Goal: Transaction & Acquisition: Purchase product/service

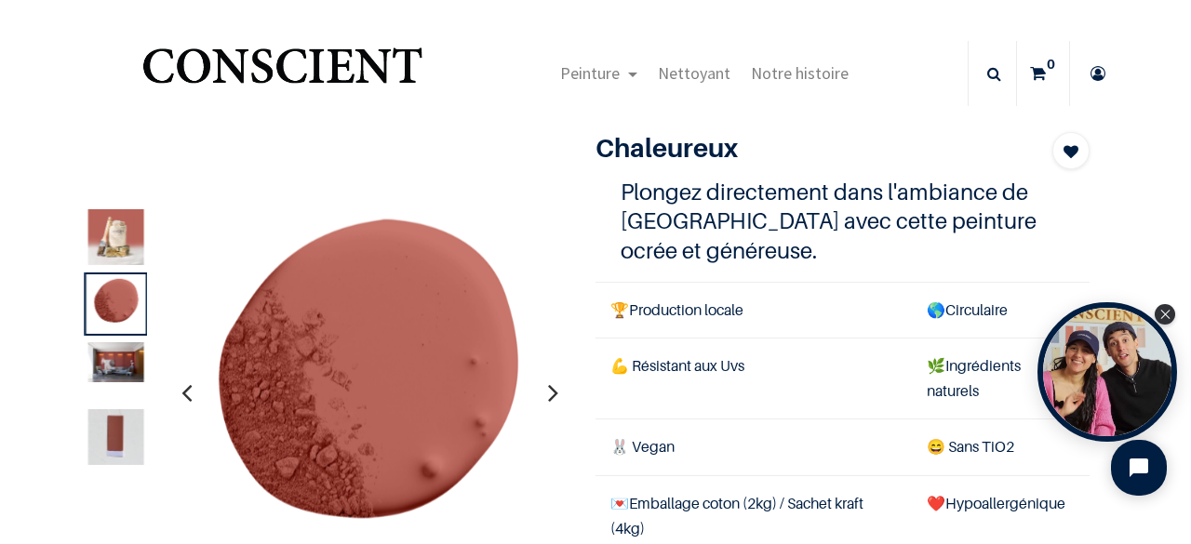
scroll to position [48, 0]
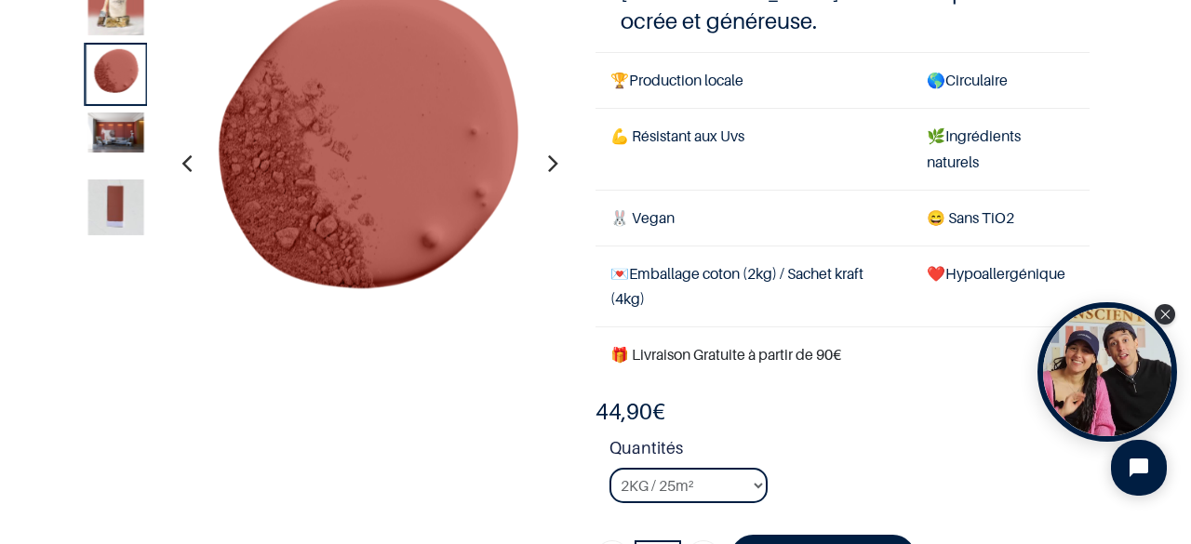
scroll to position [125, 0]
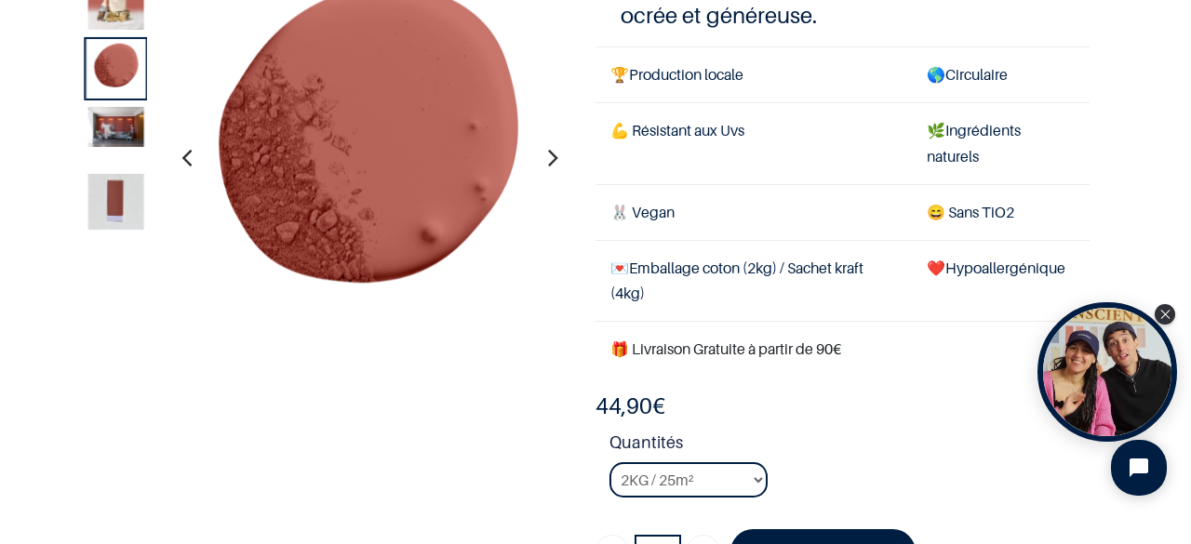
scroll to position [114, 0]
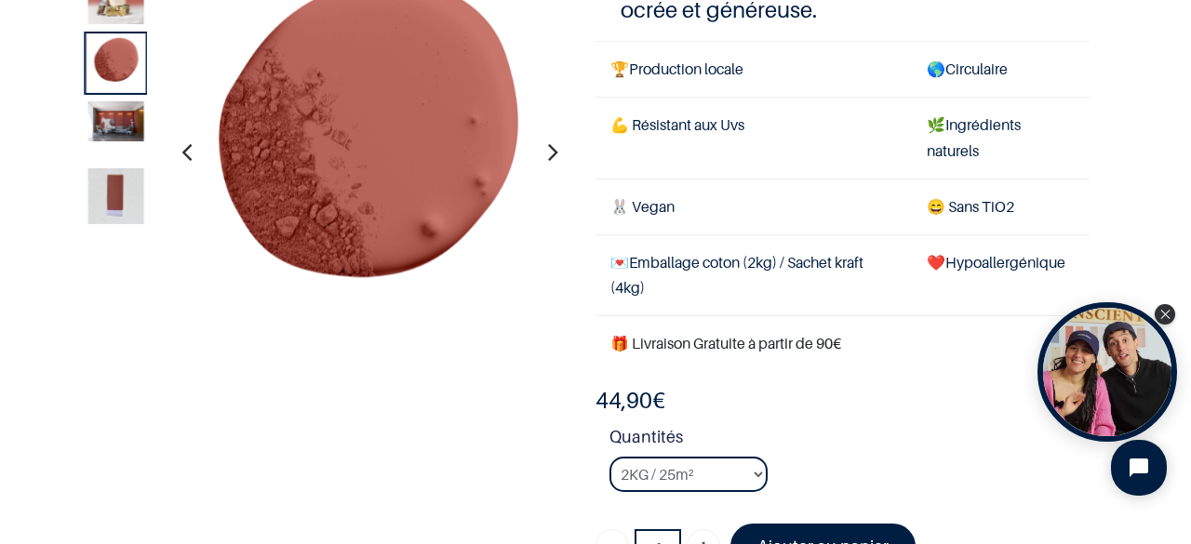
scroll to position [136, 0]
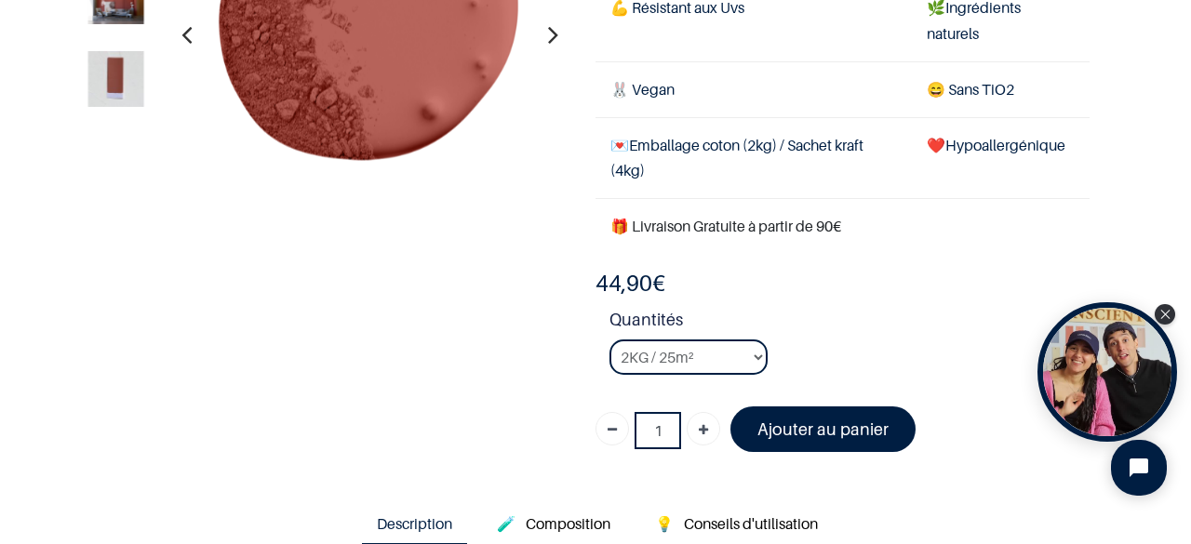
scroll to position [270, 0]
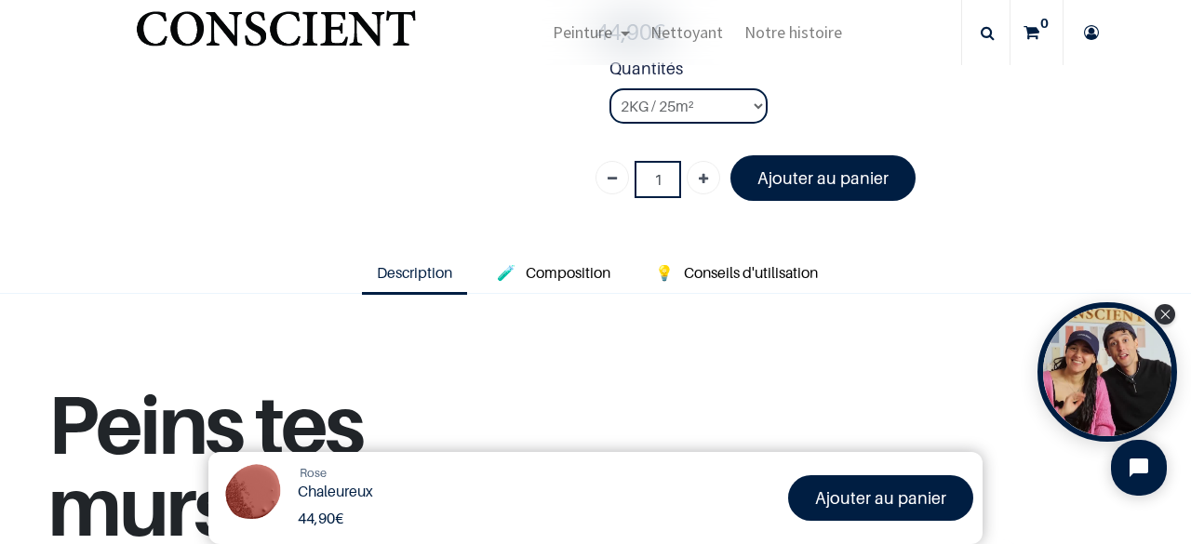
scroll to position [409, 0]
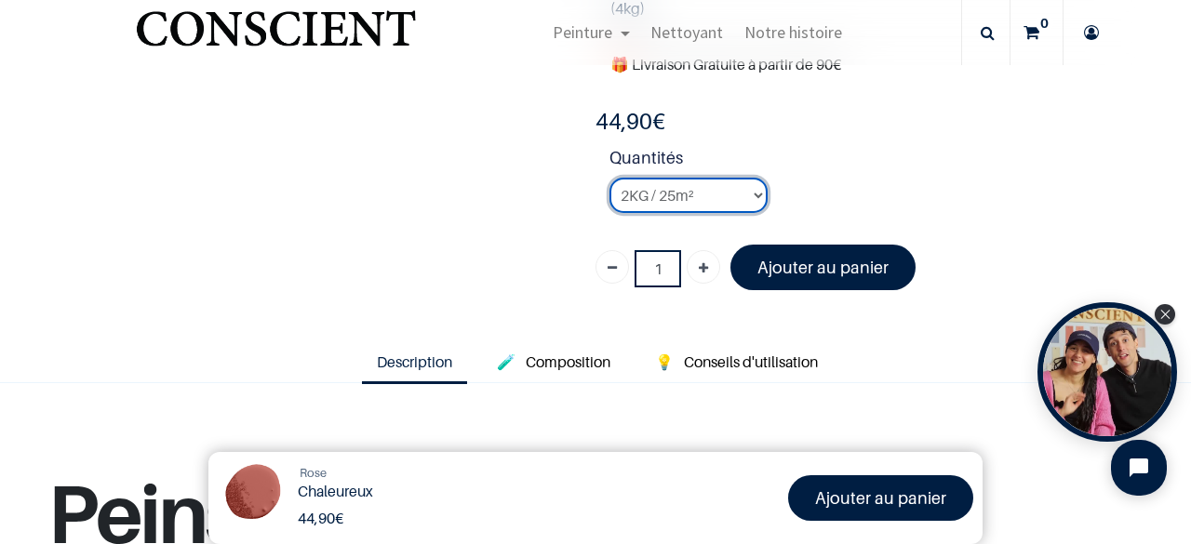
click at [743, 192] on select "2KG / 25m² 4KG / 50m² 8KG / 100m² Testeur" at bounding box center [689, 195] width 158 height 35
click at [610, 178] on select "2KG / 25m² 4KG / 50m² 8KG / 100m² Testeur" at bounding box center [689, 195] width 158 height 35
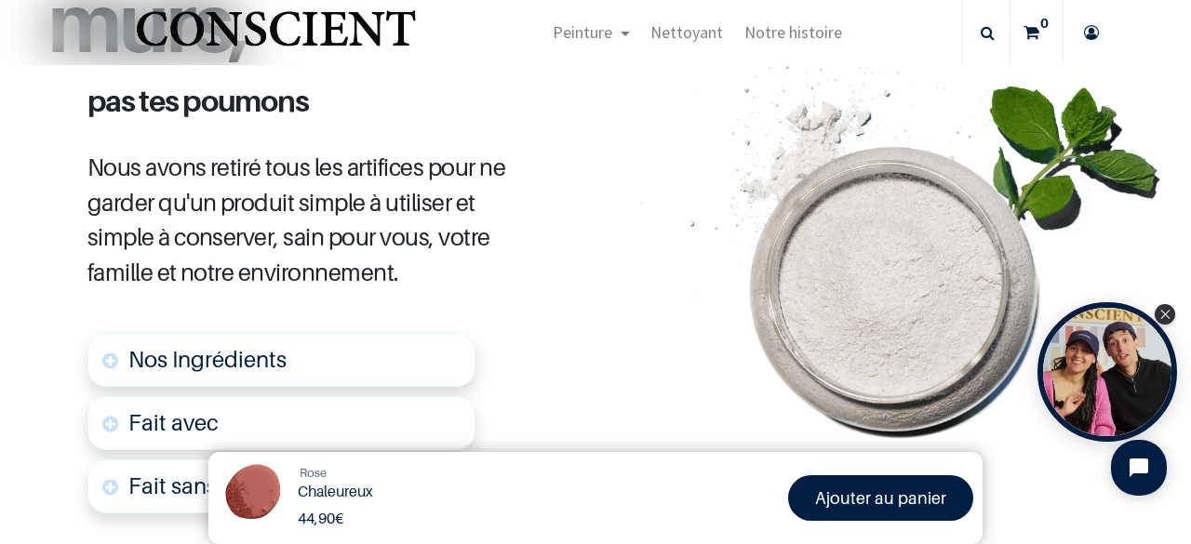
scroll to position [911, 0]
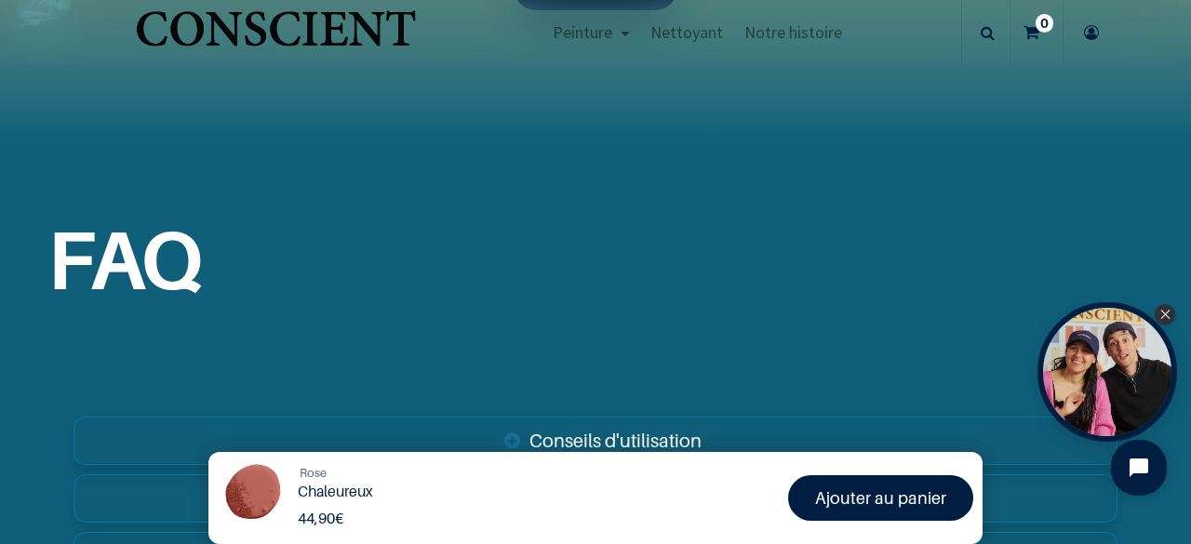
scroll to position [2654, 0]
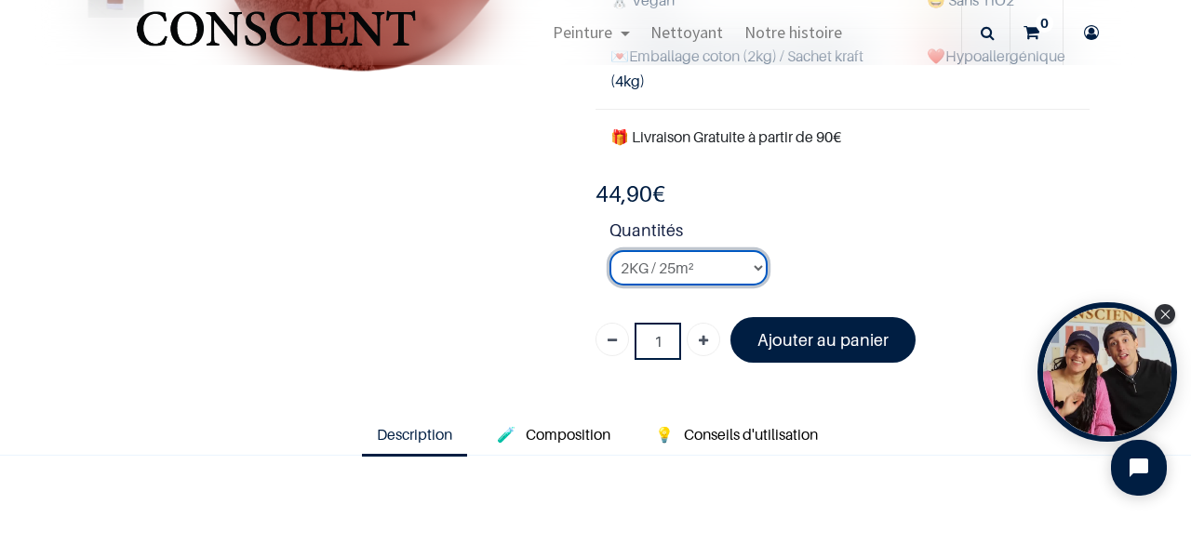
scroll to position [393, 0]
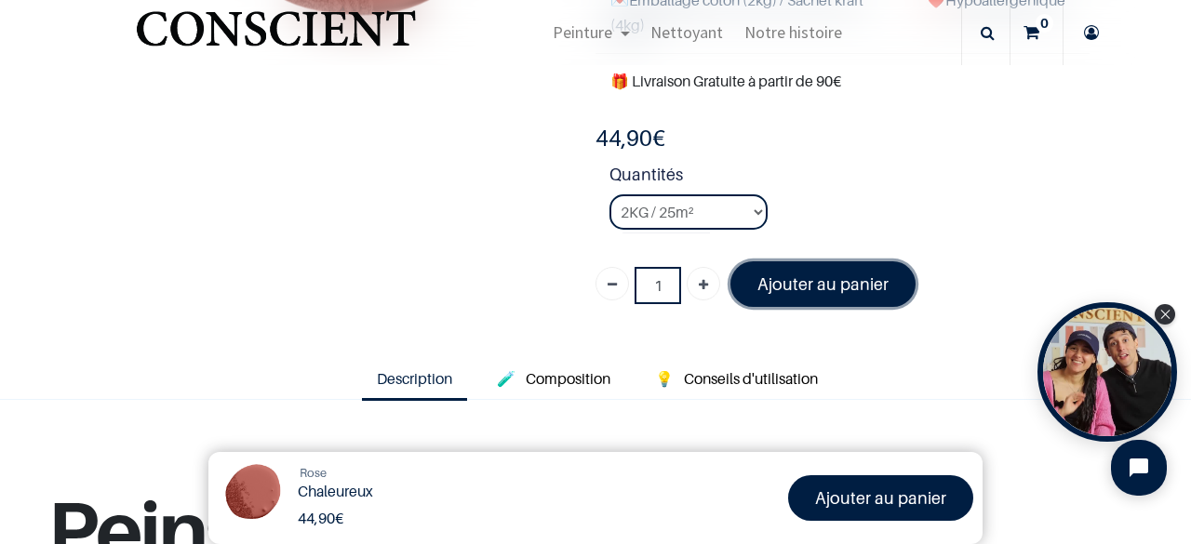
click at [816, 285] on font "Ajouter au panier" at bounding box center [822, 285] width 131 height 20
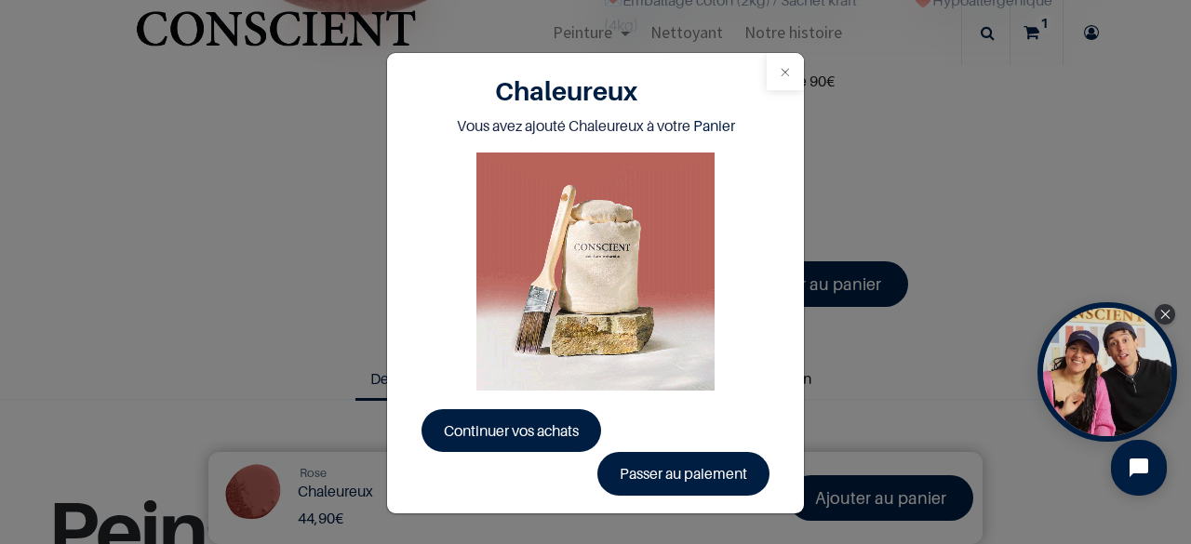
click at [772, 67] on button "Close" at bounding box center [785, 71] width 37 height 37
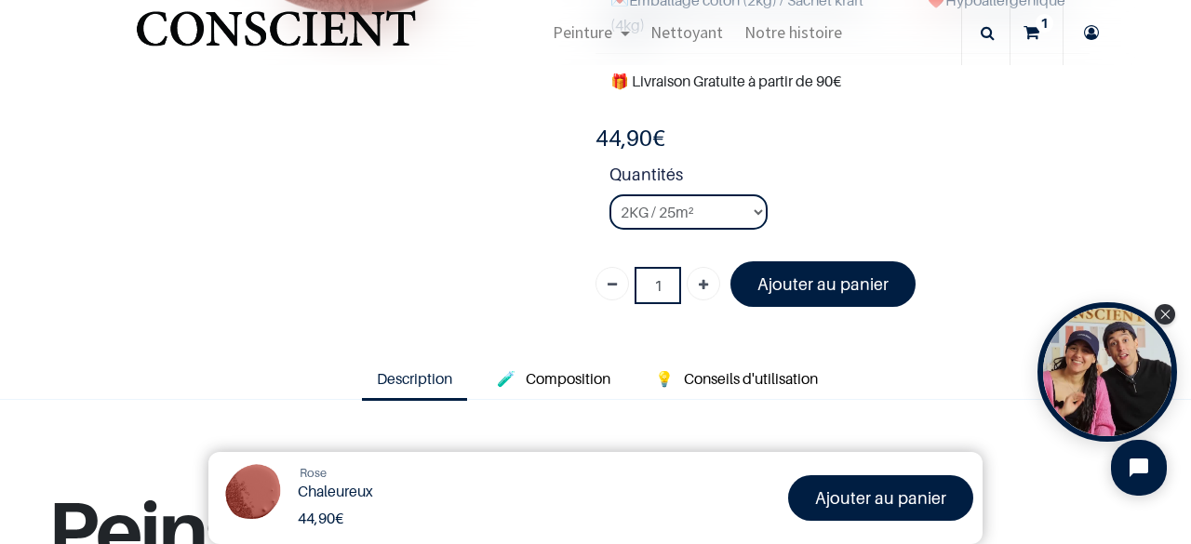
scroll to position [495, 0]
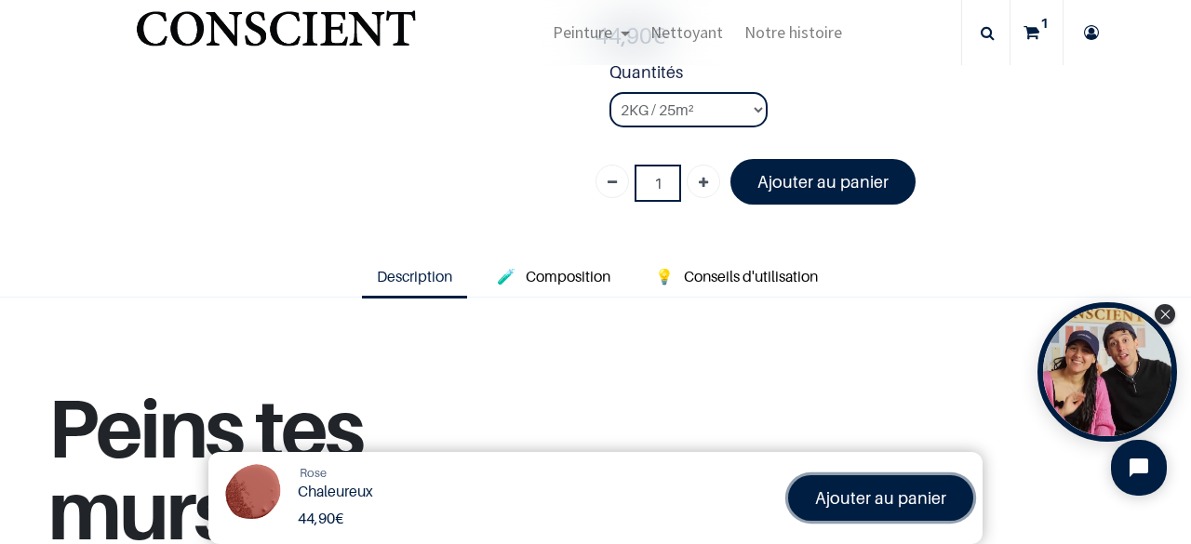
click at [839, 483] on link "Ajouter au panier" at bounding box center [880, 499] width 185 height 46
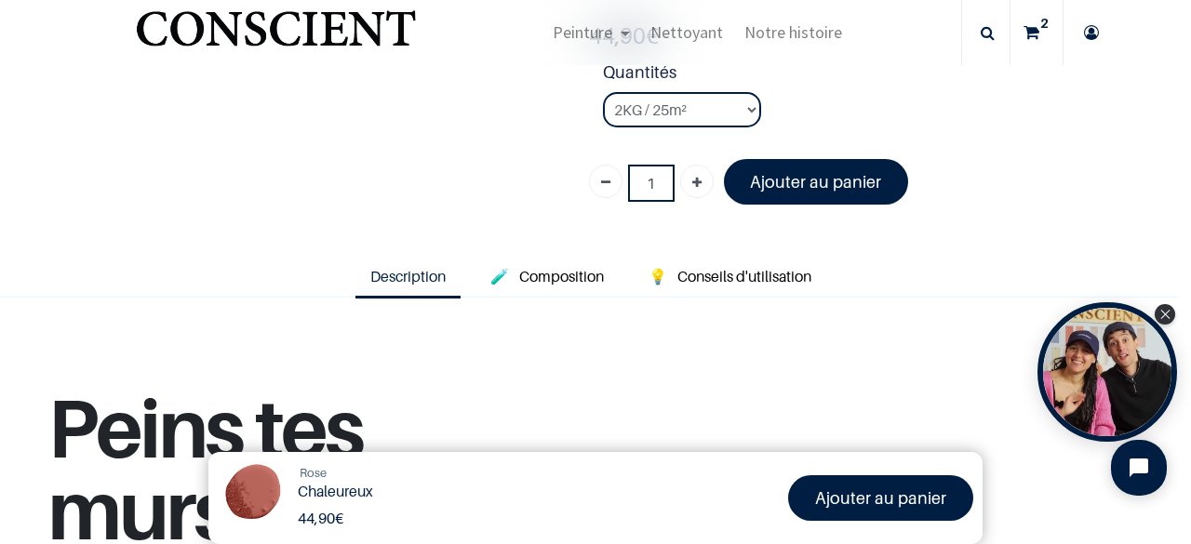
click at [1027, 40] on icon at bounding box center [1032, 32] width 16 height 65
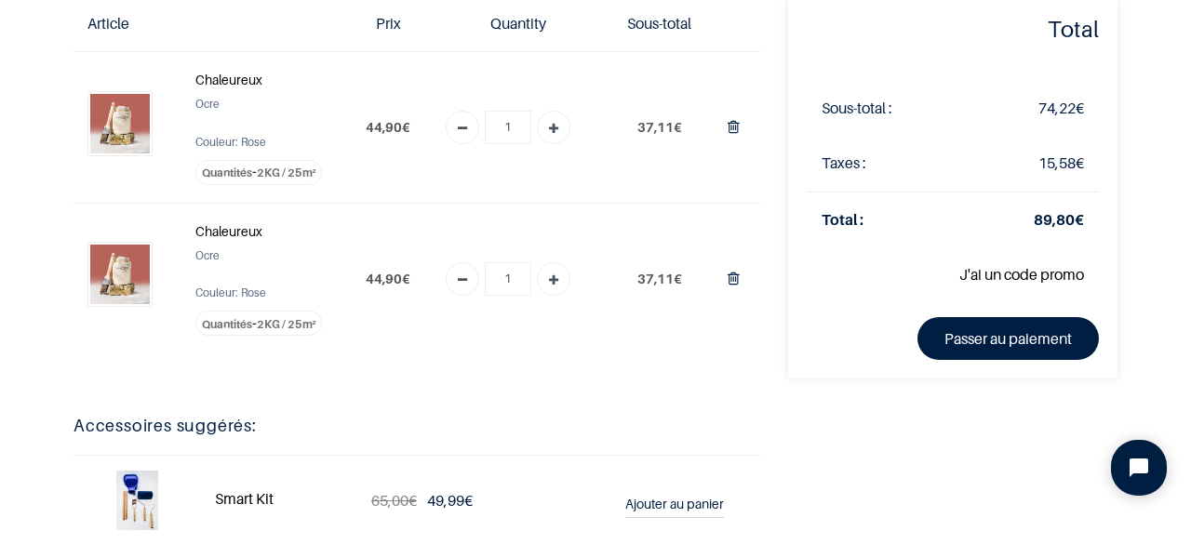
scroll to position [122, 0]
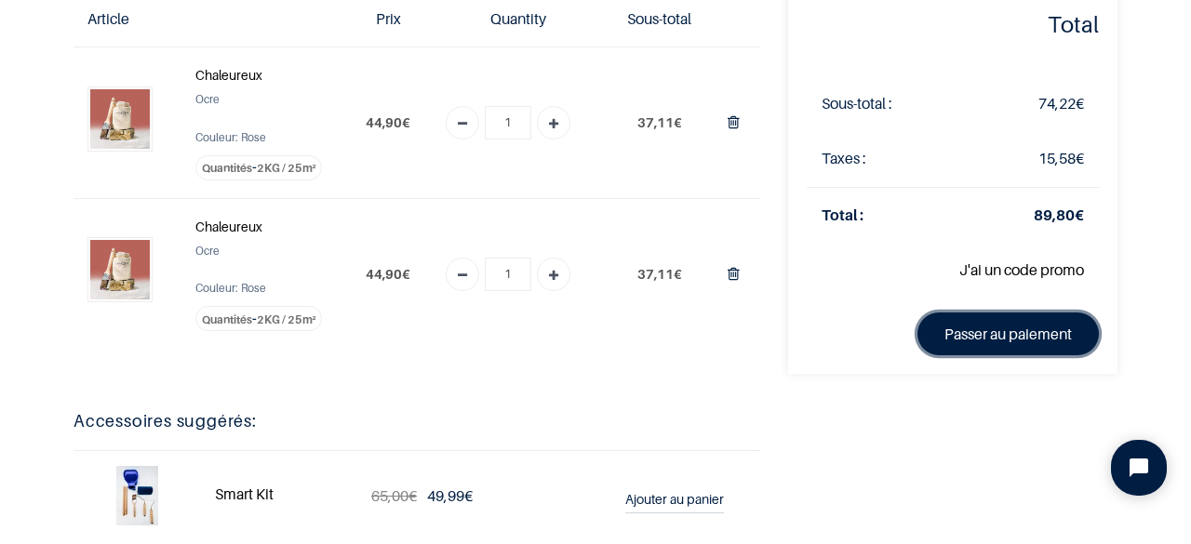
click at [955, 327] on link "Passer au paiement" at bounding box center [1008, 334] width 181 height 43
